Goal: Transaction & Acquisition: Purchase product/service

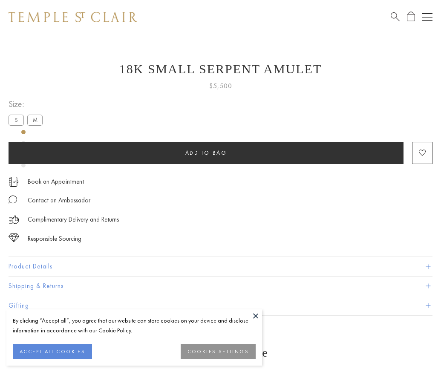
click at [206, 152] on span "Add to bag" at bounding box center [206, 152] width 42 height 7
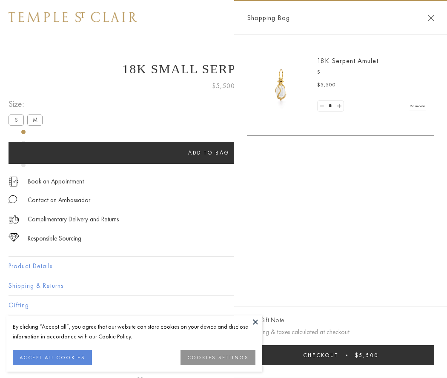
click at [341, 355] on button "Checkout $5,500" at bounding box center [340, 355] width 187 height 20
